Goal: Use online tool/utility: Utilize a website feature to perform a specific function

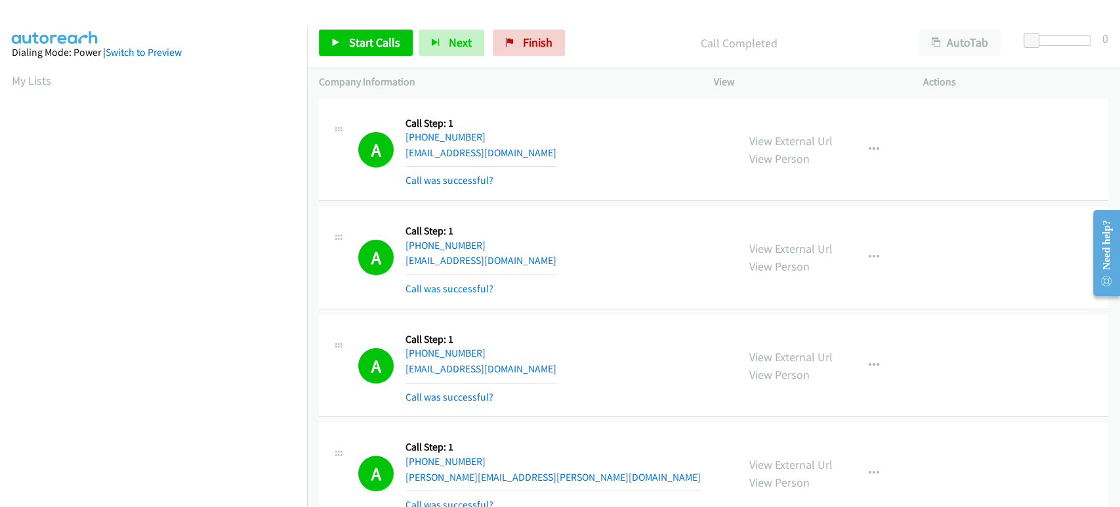
scroll to position [437, 0]
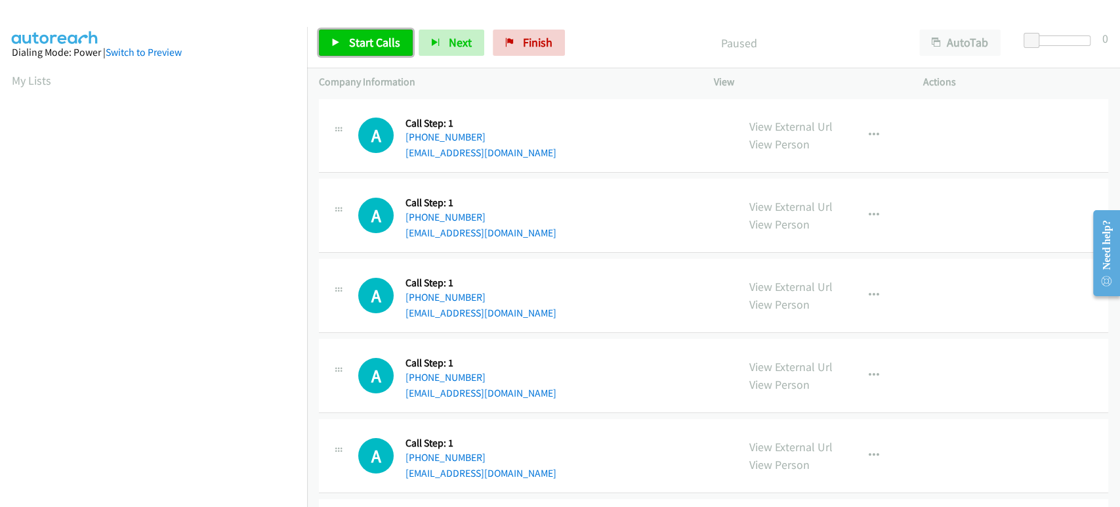
click at [369, 35] on span "Start Calls" at bounding box center [374, 42] width 51 height 15
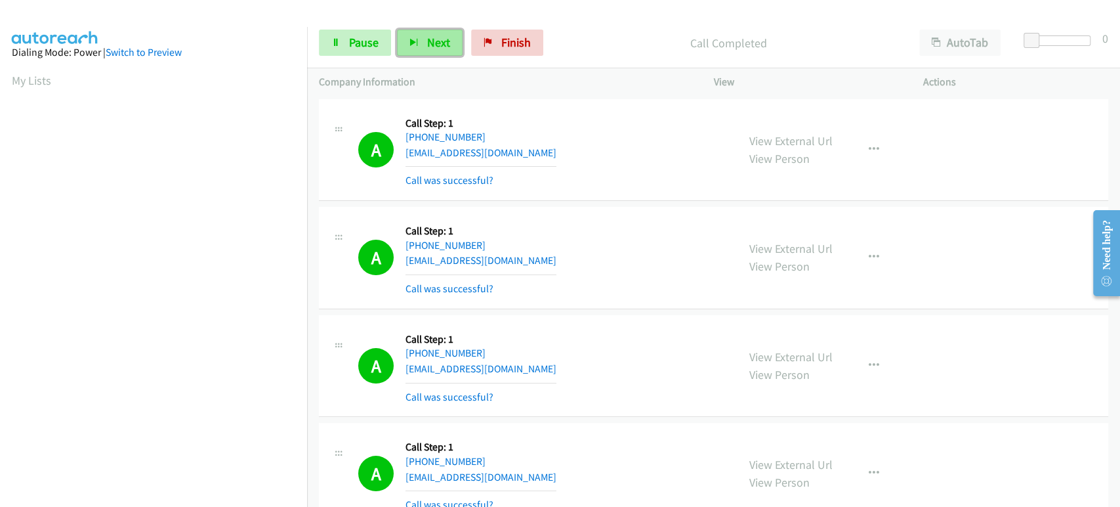
click at [431, 47] on span "Next" at bounding box center [438, 42] width 23 height 15
click at [347, 45] on link "Pause" at bounding box center [355, 43] width 72 height 26
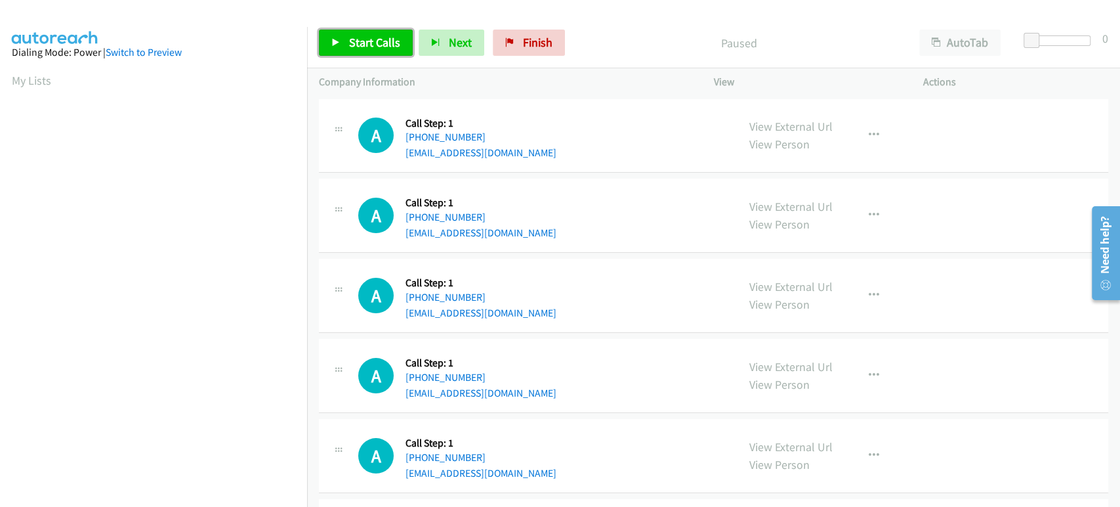
click at [381, 41] on span "Start Calls" at bounding box center [374, 42] width 51 height 15
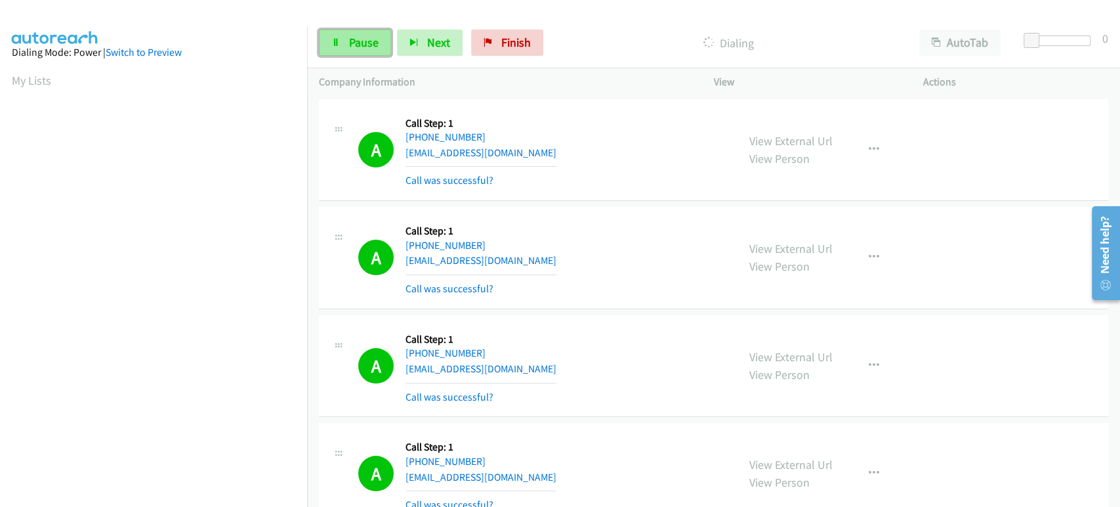
click at [358, 39] on span "Pause" at bounding box center [364, 42] width 30 height 15
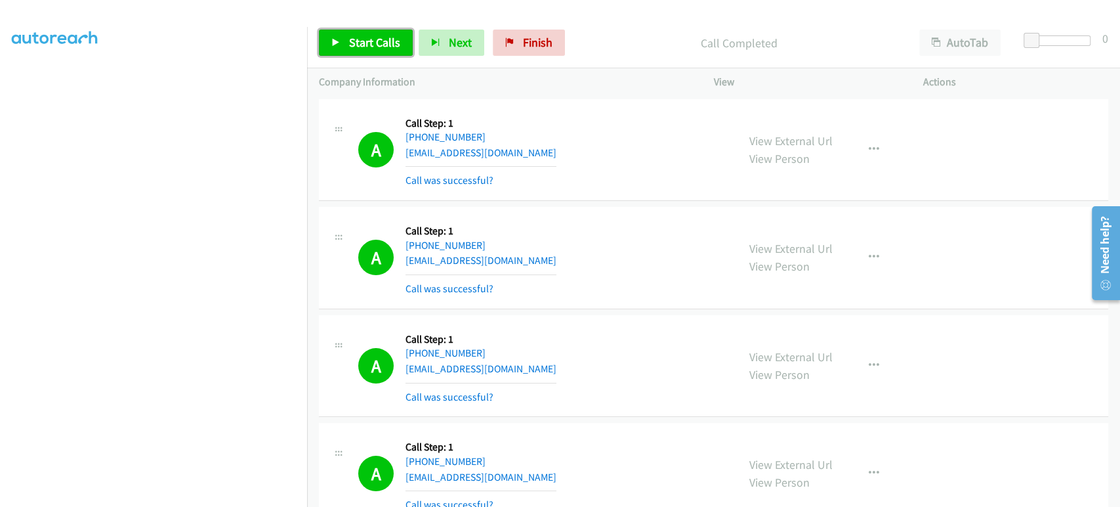
click at [375, 41] on span "Start Calls" at bounding box center [374, 42] width 51 height 15
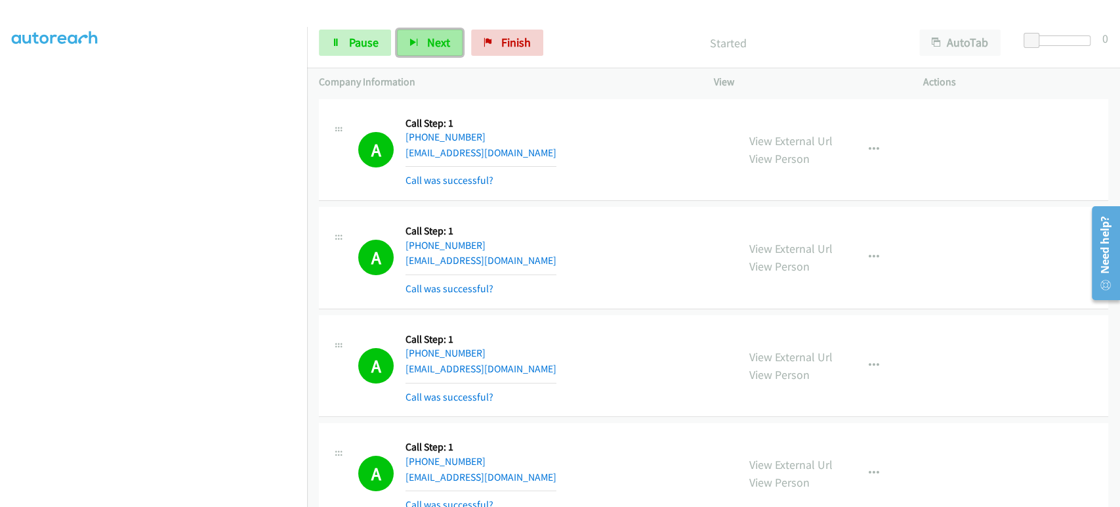
click at [419, 37] on button "Next" at bounding box center [430, 43] width 66 height 26
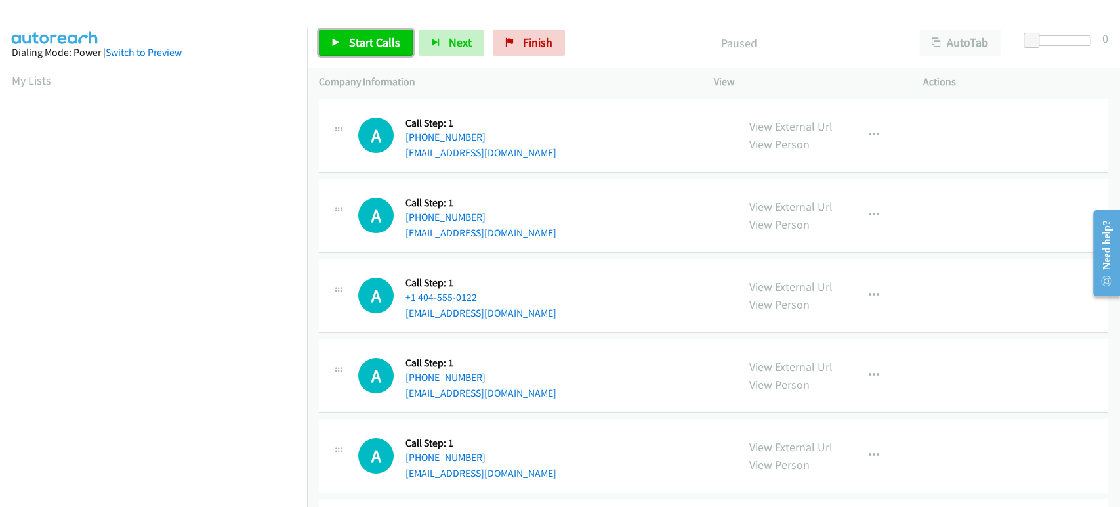
click at [365, 49] on span "Start Calls" at bounding box center [374, 42] width 51 height 15
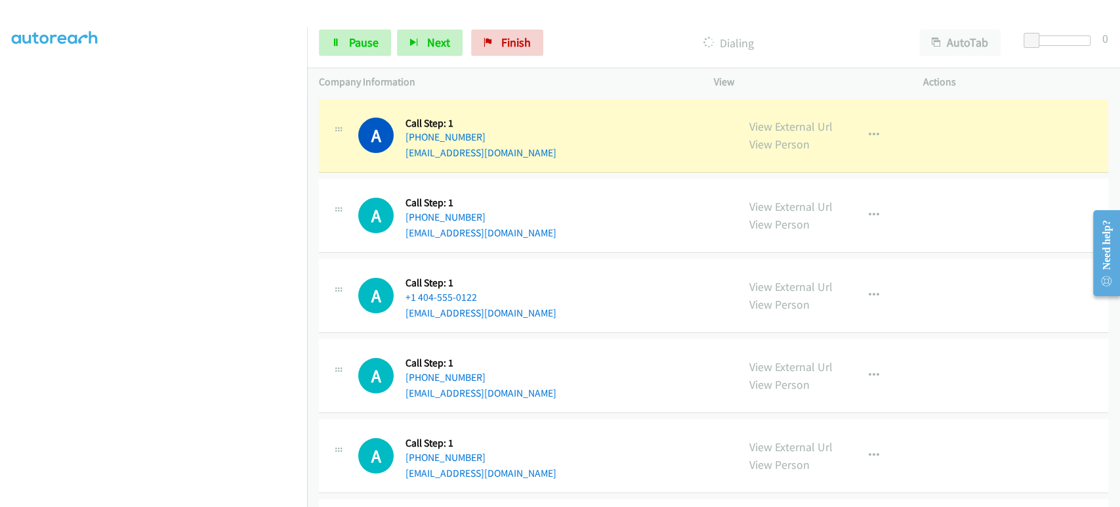
scroll to position [230, 0]
click at [354, 47] on span "Pause" at bounding box center [364, 42] width 30 height 15
